Goal: Task Accomplishment & Management: Manage account settings

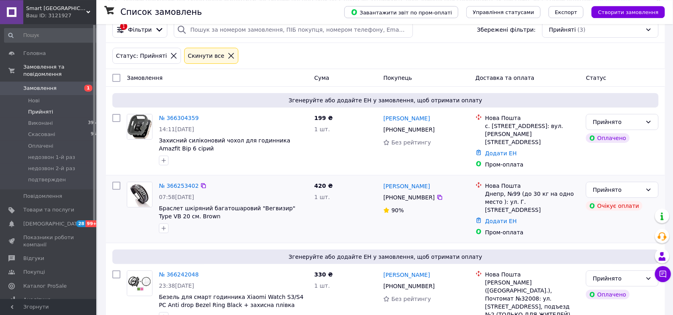
scroll to position [61, 0]
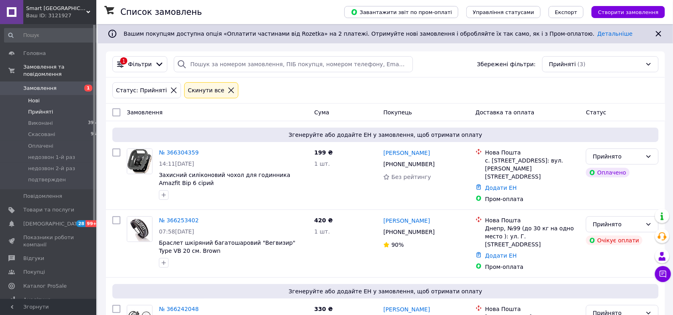
click at [39, 97] on span "Нові" at bounding box center [34, 100] width 12 height 7
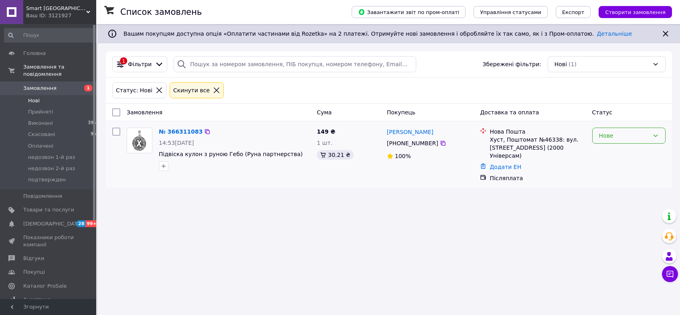
click at [624, 131] on div "Нове" at bounding box center [628, 136] width 73 height 16
click at [618, 155] on li "Прийнято" at bounding box center [629, 153] width 73 height 14
click at [54, 85] on span "Замовлення" at bounding box center [48, 88] width 51 height 7
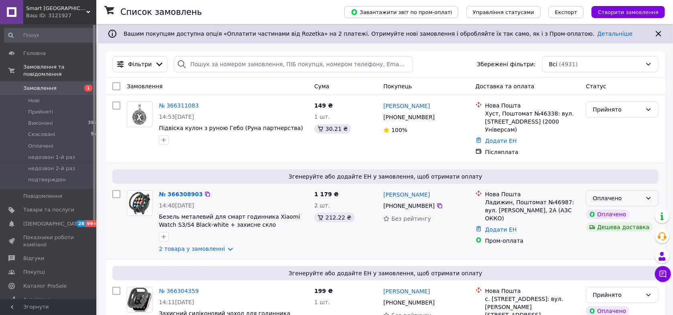
click at [633, 194] on div "Оплачено" at bounding box center [616, 198] width 49 height 9
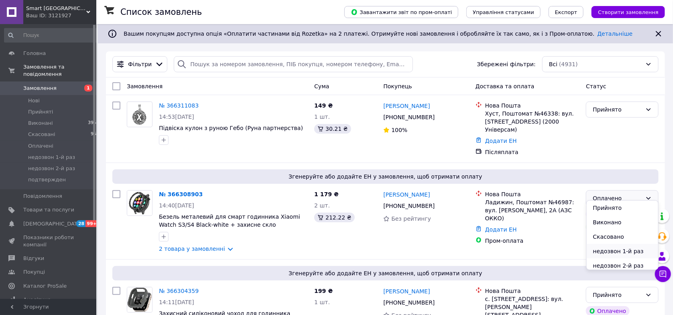
scroll to position [18, 0]
click at [618, 264] on li "подтвержден" at bounding box center [622, 262] width 72 height 14
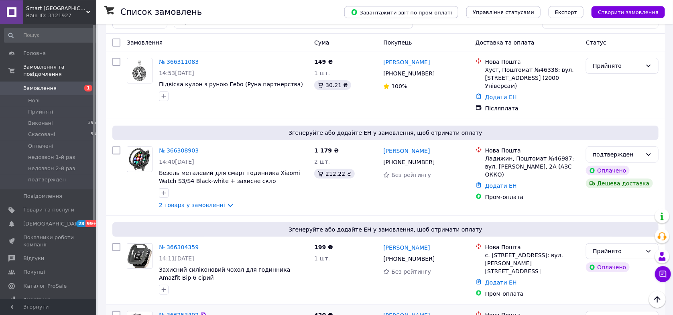
scroll to position [43, 0]
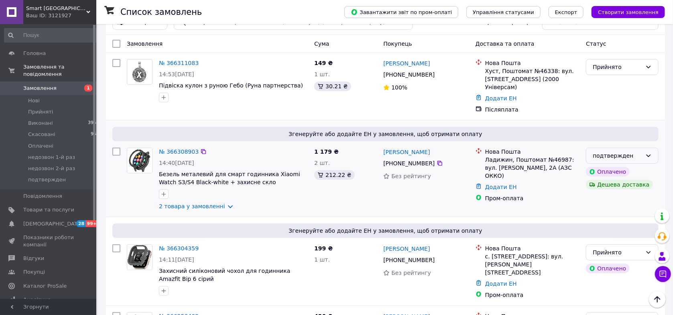
click at [637, 151] on div "подтвержден" at bounding box center [616, 155] width 49 height 9
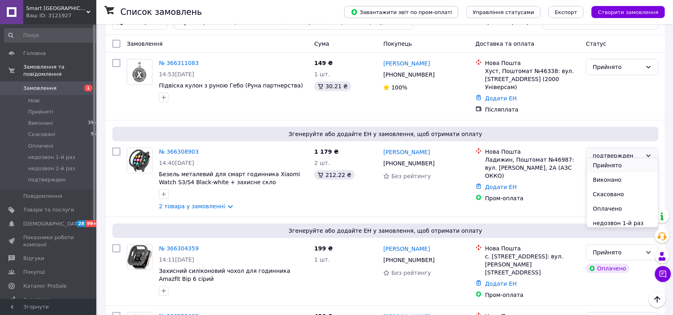
click at [612, 166] on li "Прийнято" at bounding box center [622, 165] width 72 height 14
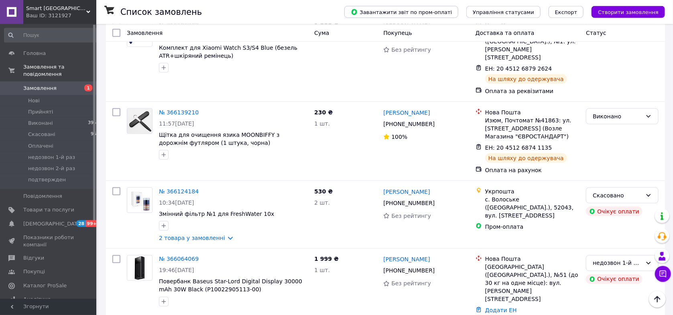
scroll to position [510, 0]
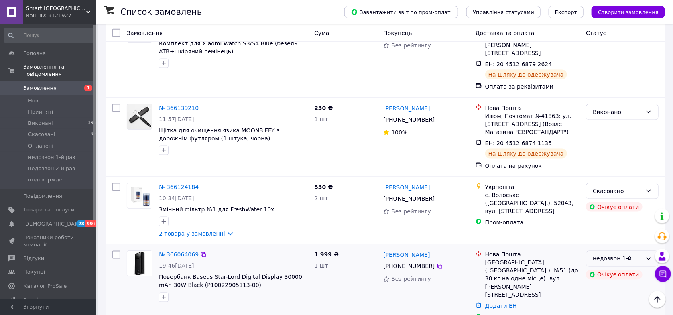
click at [606, 254] on div "недозвон 1-й раз" at bounding box center [616, 258] width 49 height 9
click at [646, 255] on icon at bounding box center [648, 258] width 6 height 6
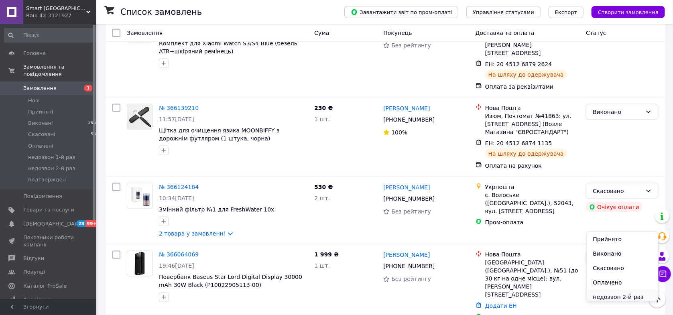
scroll to position [17, 0]
click at [624, 278] on li "недозвон 2-й раз" at bounding box center [622, 279] width 72 height 14
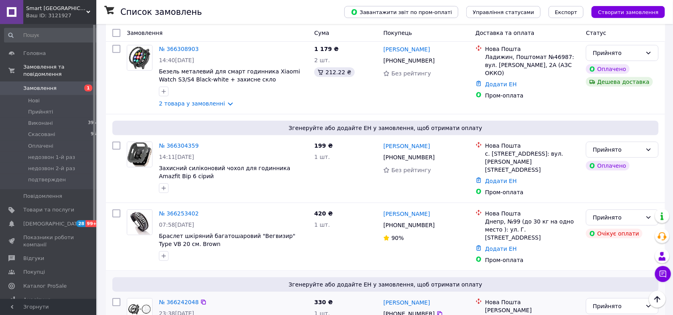
scroll to position [128, 0]
